Goal: Information Seeking & Learning: Find specific fact

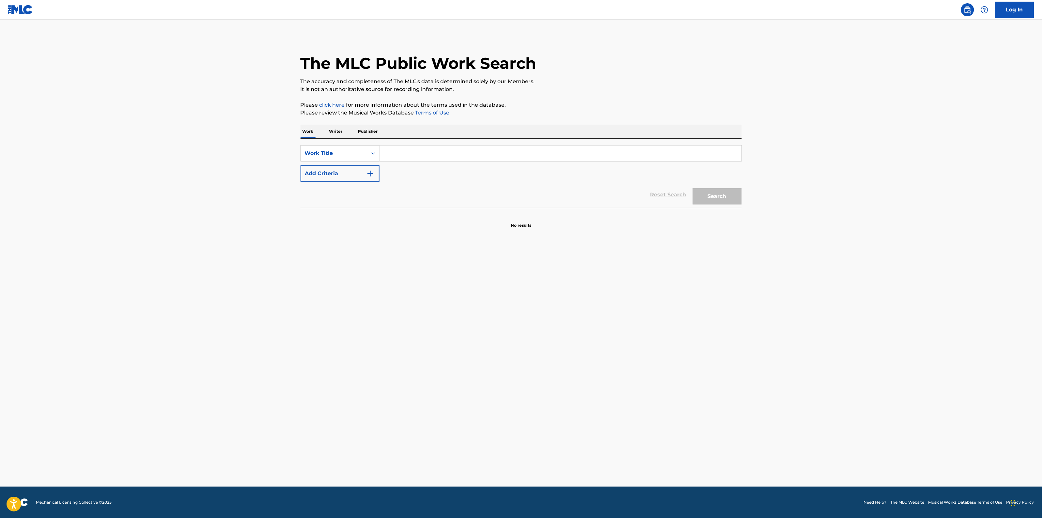
click at [327, 157] on div "Work Title" at bounding box center [334, 153] width 67 height 12
click at [340, 152] on div "Work Title" at bounding box center [334, 153] width 59 height 8
click at [404, 156] on input "Search Form" at bounding box center [560, 153] width 362 height 16
paste input "O KHUDA"
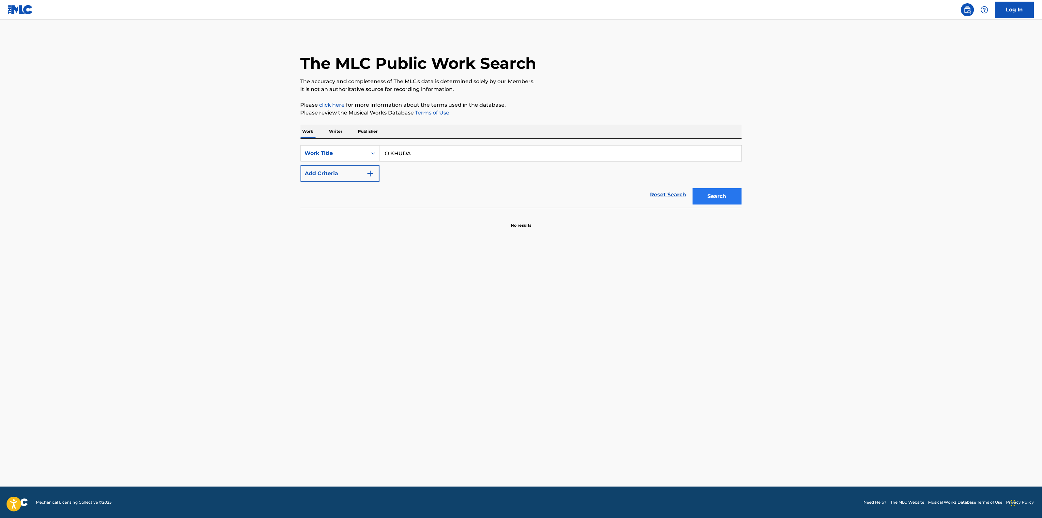
type input "O KHUDA"
click at [704, 191] on button "Search" at bounding box center [717, 196] width 49 height 16
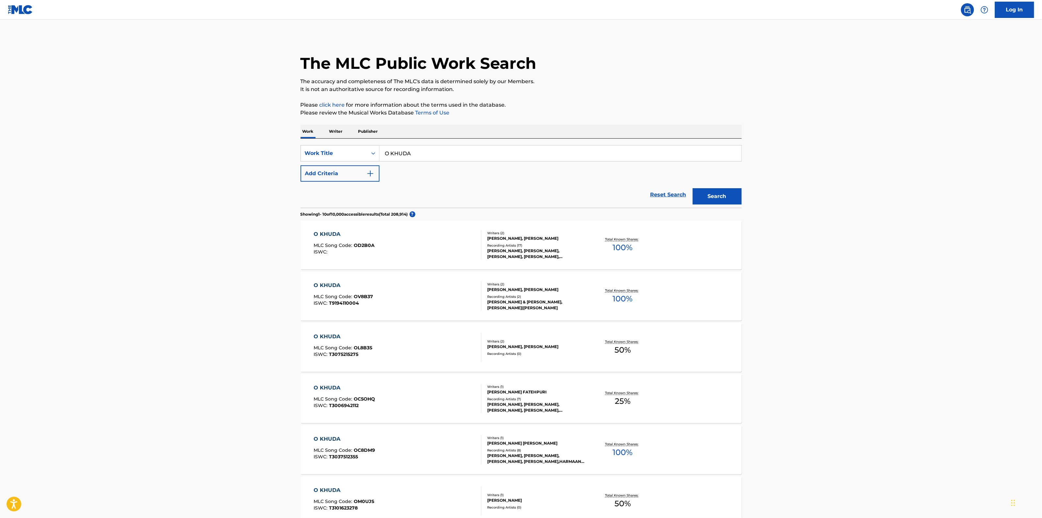
click at [392, 245] on div "O KHUDA MLC Song Code : OD2B0A ISWC :" at bounding box center [397, 244] width 168 height 29
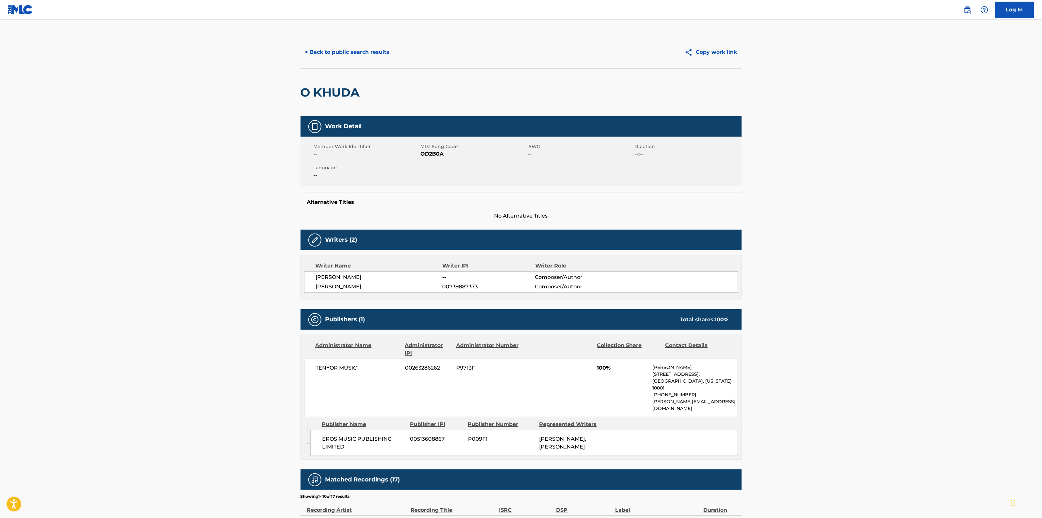
click at [174, 128] on main "< Back to public search results Copy work link O KHUDA Work Detail Member Work …" at bounding box center [521, 366] width 1042 height 693
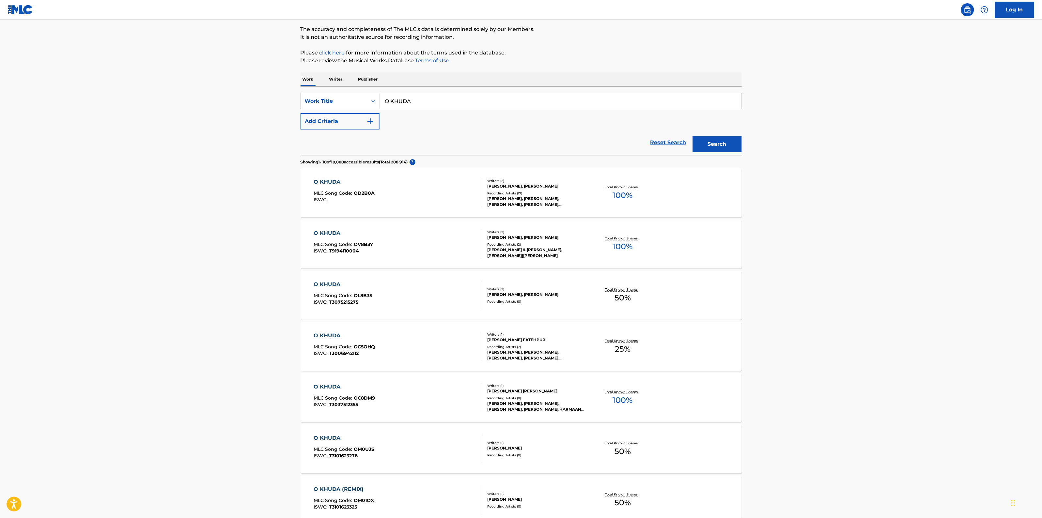
scroll to position [82, 0]
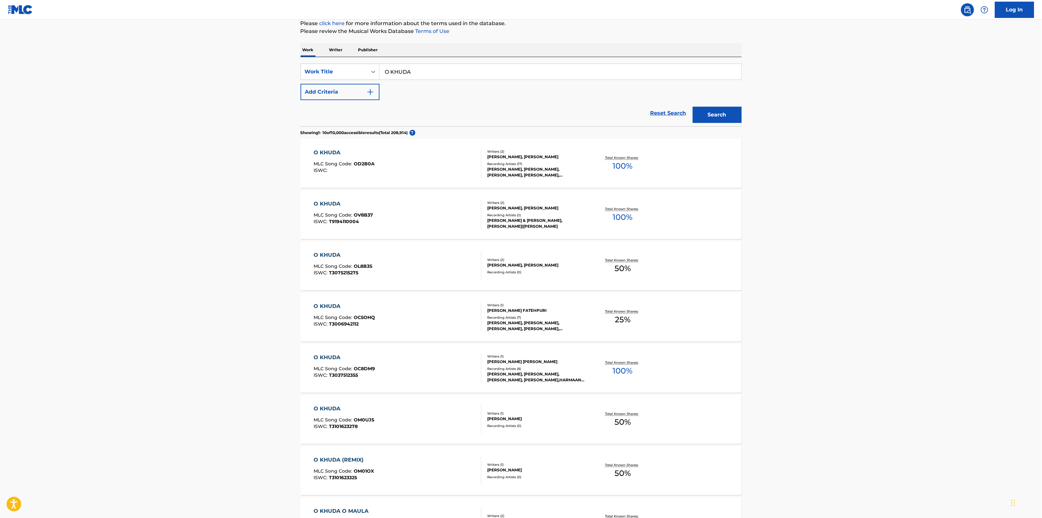
click at [433, 74] on input "O KHUDA" at bounding box center [560, 72] width 362 height 16
type input "jaa pecheen o"
click at [693, 107] on button "Search" at bounding box center [717, 115] width 49 height 16
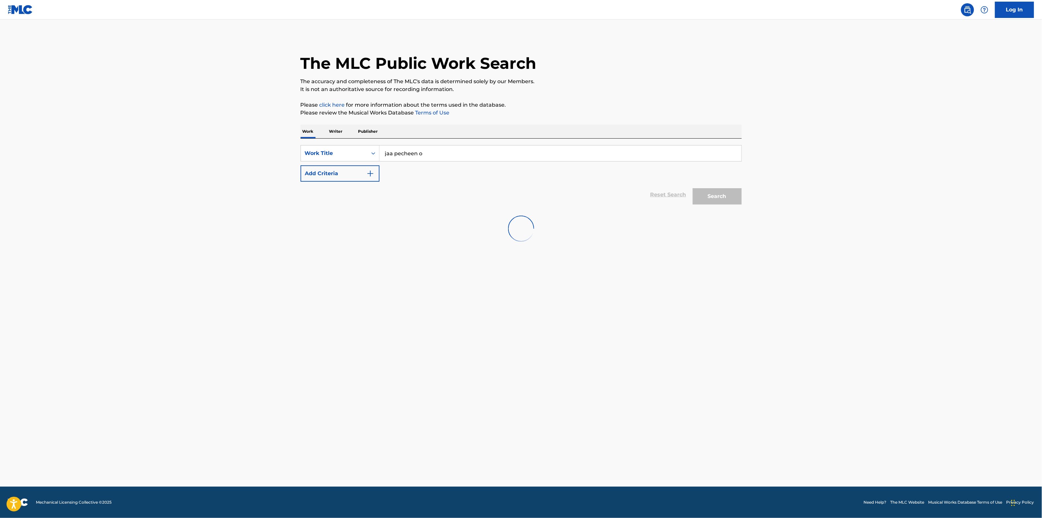
scroll to position [0, 0]
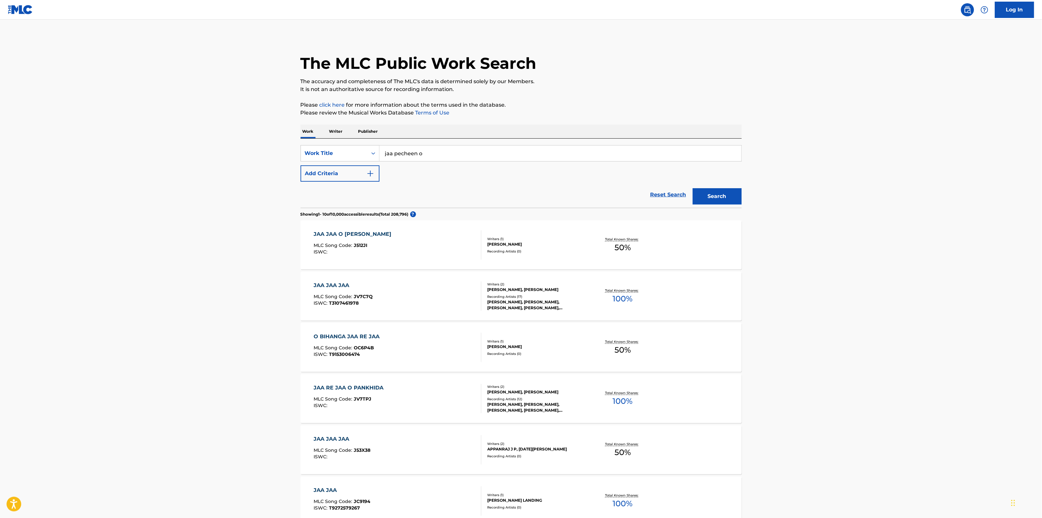
click at [453, 155] on input "jaa pecheen o" at bounding box center [560, 153] width 362 height 16
